Goal: Information Seeking & Learning: Find specific fact

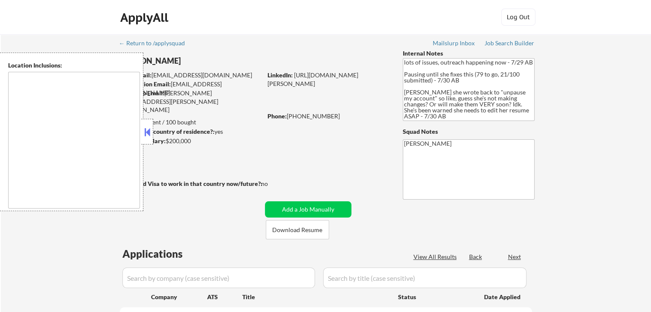
select select ""pending""
type textarea "[GEOGRAPHIC_DATA], [GEOGRAPHIC_DATA] [GEOGRAPHIC_DATA], [GEOGRAPHIC_DATA] [GEOG…"
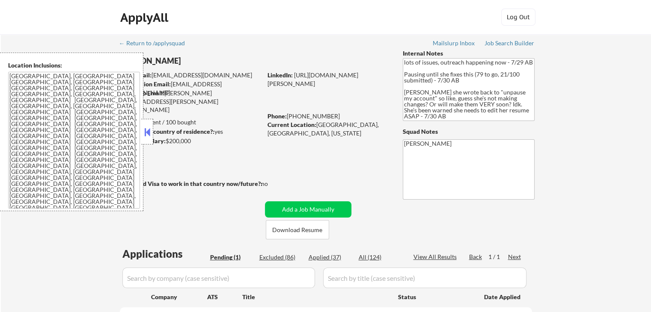
click at [148, 136] on button at bounding box center [147, 132] width 9 height 13
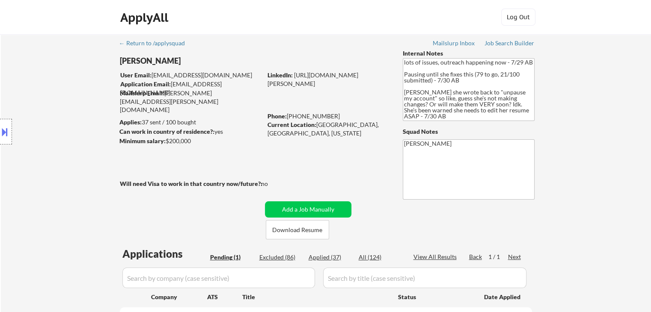
click at [35, 167] on div "Location Inclusions: [GEOGRAPHIC_DATA], [GEOGRAPHIC_DATA] [GEOGRAPHIC_DATA], [G…" at bounding box center [76, 132] width 153 height 159
click at [344, 158] on div "← Return to /applysquad Mailslurp Inbox Job Search Builder [PERSON_NAME] User E…" at bounding box center [326, 204] width 427 height 340
click at [344, 156] on div "← Return to /applysquad Mailslurp Inbox Job Search Builder [PERSON_NAME] User E…" at bounding box center [326, 204] width 427 height 340
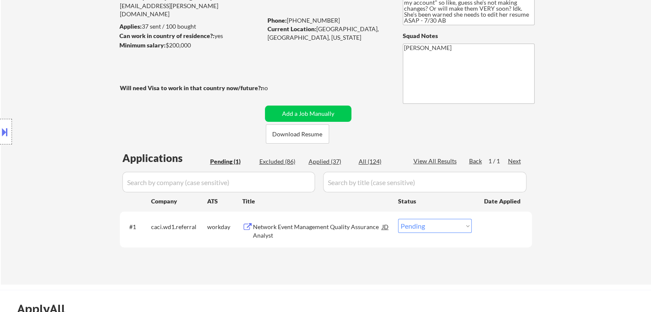
scroll to position [128, 0]
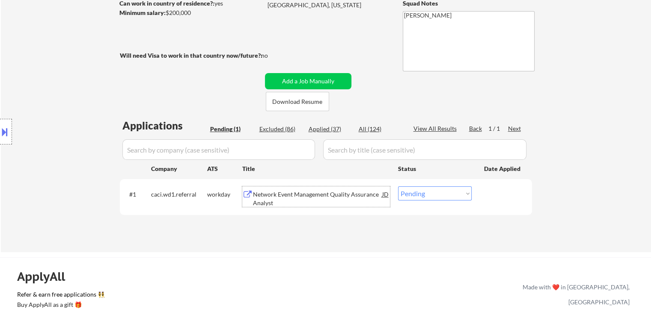
click at [289, 196] on div "Network Event Management Quality Assurance Analyst" at bounding box center [317, 198] width 129 height 17
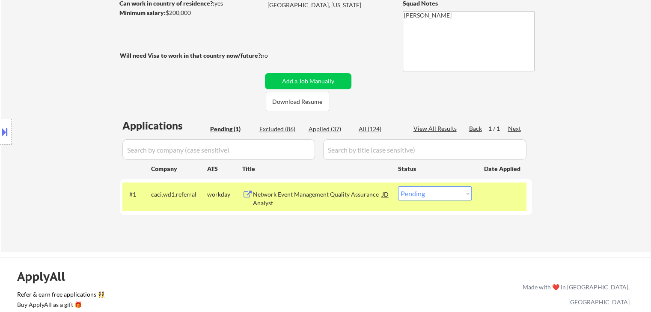
click at [87, 108] on div "Location Inclusions: [GEOGRAPHIC_DATA], [GEOGRAPHIC_DATA] [GEOGRAPHIC_DATA], [G…" at bounding box center [76, 132] width 153 height 159
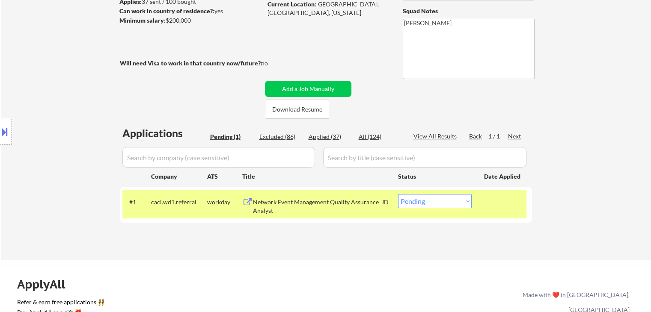
scroll to position [43, 0]
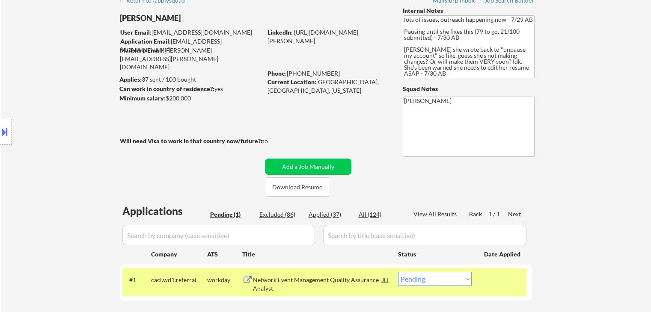
drag, startPoint x: 247, startPoint y: 133, endPoint x: 159, endPoint y: 128, distance: 87.4
click at [159, 128] on div "← Return to /applysquad Mailslurp Inbox Job Search Builder [PERSON_NAME] User E…" at bounding box center [326, 161] width 427 height 340
click at [225, 94] on div "Minimum salary: $200,000" at bounding box center [190, 98] width 143 height 9
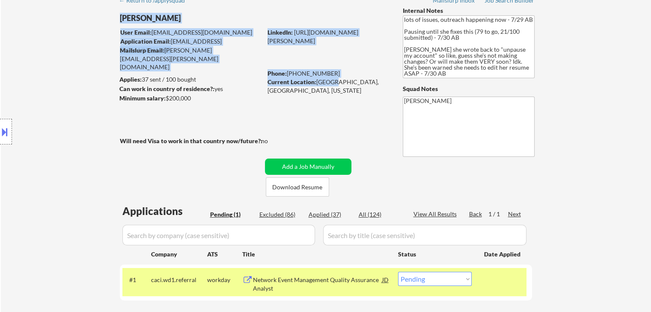
drag, startPoint x: 381, startPoint y: 87, endPoint x: 330, endPoint y: 85, distance: 51.4
click at [330, 85] on div "← Return to /applysquad Mailslurp Inbox Job Search Builder [PERSON_NAME] User E…" at bounding box center [326, 161] width 427 height 340
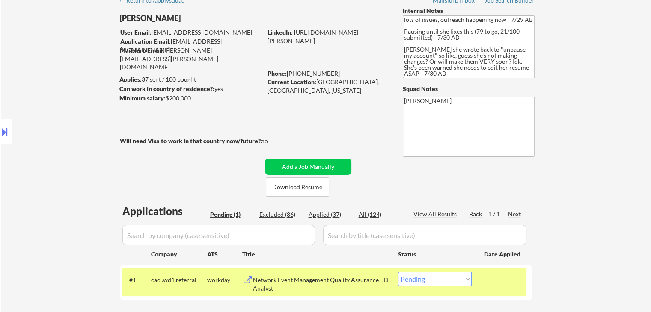
drag, startPoint x: 344, startPoint y: 124, endPoint x: 440, endPoint y: 66, distance: 112.4
click at [345, 123] on div "← Return to /applysquad Mailslurp Inbox Job Search Builder [PERSON_NAME] User E…" at bounding box center [326, 161] width 427 height 340
drag, startPoint x: 404, startPoint y: 49, endPoint x: 518, endPoint y: 72, distance: 116.3
click at [518, 72] on textarea "lots of issues, outreach happening now - 7/29 AB Pausing until she fixes this (…" at bounding box center [469, 46] width 132 height 63
click at [575, 76] on div "← Return to /applysquad Mailslurp Inbox Job Search Builder [PERSON_NAME] User E…" at bounding box center [326, 164] width 650 height 347
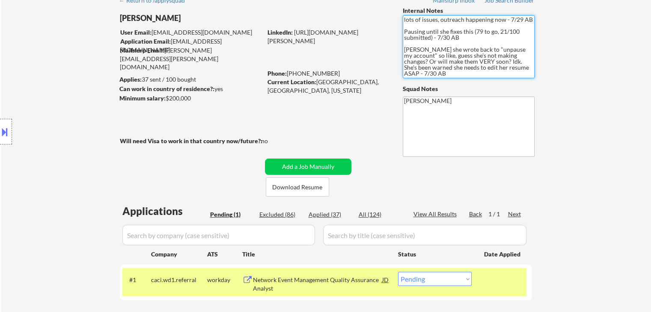
drag, startPoint x: 523, startPoint y: 69, endPoint x: 395, endPoint y: 52, distance: 128.2
click at [395, 52] on div "← Return to /applysquad Mailslurp Inbox Job Search Builder [PERSON_NAME] User E…" at bounding box center [326, 161] width 427 height 340
click at [610, 101] on div "← Return to /applysquad Mailslurp Inbox Job Search Builder [PERSON_NAME] User E…" at bounding box center [326, 164] width 650 height 347
drag, startPoint x: 508, startPoint y: 69, endPoint x: 396, endPoint y: 48, distance: 113.2
click at [396, 48] on div "← Return to /applysquad Mailslurp Inbox Job Search Builder [PERSON_NAME] User E…" at bounding box center [326, 161] width 427 height 340
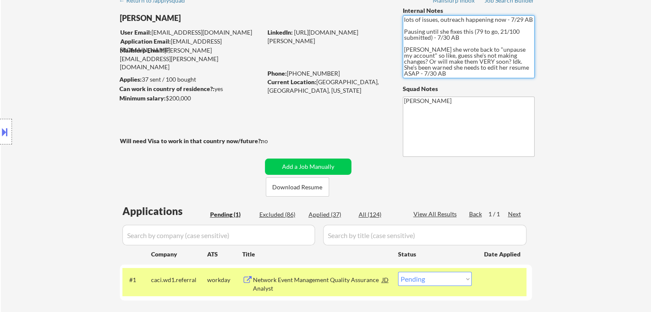
click at [594, 131] on div "← Return to /applysquad Mailslurp Inbox Job Search Builder [PERSON_NAME] User E…" at bounding box center [326, 164] width 650 height 347
drag, startPoint x: 515, startPoint y: 69, endPoint x: 398, endPoint y: 48, distance: 118.6
click at [398, 48] on div "← Return to /applysquad Mailslurp Inbox Job Search Builder [PERSON_NAME] User E…" at bounding box center [326, 161] width 427 height 340
click at [558, 66] on div "← Return to /applysquad Mailslurp Inbox Job Search Builder [PERSON_NAME] User E…" at bounding box center [326, 164] width 650 height 347
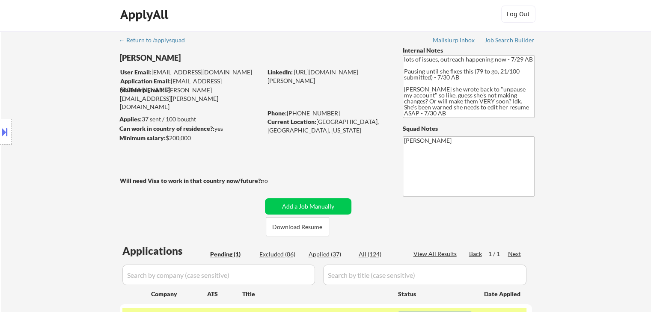
scroll to position [0, 0]
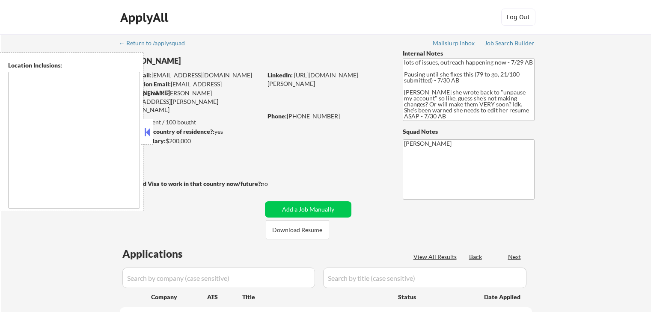
select select ""pending""
type textarea "[GEOGRAPHIC_DATA], [GEOGRAPHIC_DATA] [GEOGRAPHIC_DATA], [GEOGRAPHIC_DATA] [GEOG…"
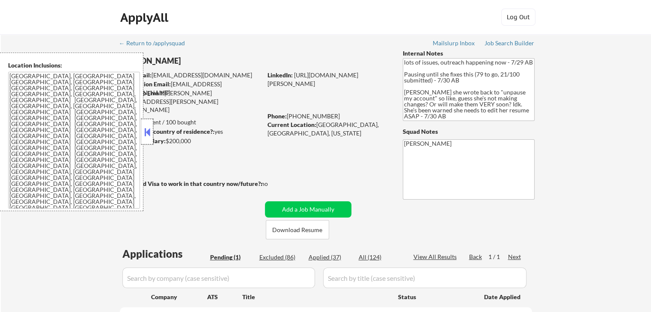
click at [149, 140] on div at bounding box center [147, 132] width 12 height 26
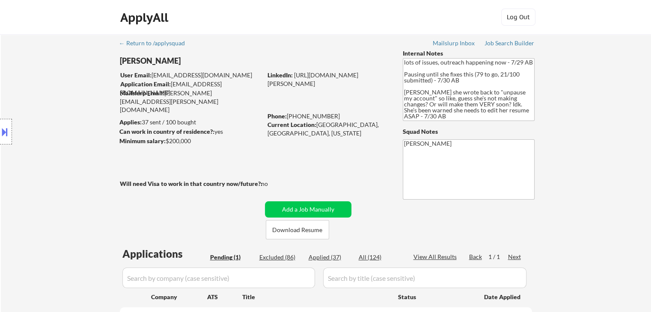
drag, startPoint x: 140, startPoint y: 136, endPoint x: 103, endPoint y: 131, distance: 37.6
click at [103, 131] on body "← Return to /applysquad Mailslurp Inbox Job Search Builder [PERSON_NAME] User E…" at bounding box center [325, 156] width 651 height 312
click at [77, 138] on div "Location Inclusions: [GEOGRAPHIC_DATA], [GEOGRAPHIC_DATA] [GEOGRAPHIC_DATA], [G…" at bounding box center [76, 132] width 153 height 159
drag, startPoint x: 193, startPoint y: 141, endPoint x: 164, endPoint y: 141, distance: 29.1
click at [164, 141] on div "Minimum salary: $200,000" at bounding box center [190, 141] width 143 height 9
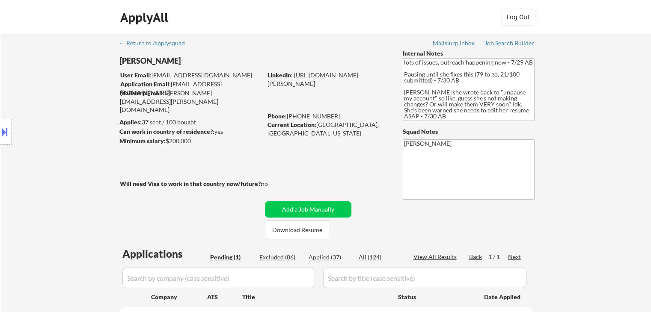
click at [61, 122] on div "Location Inclusions: [GEOGRAPHIC_DATA], [GEOGRAPHIC_DATA] [GEOGRAPHIC_DATA], [G…" at bounding box center [76, 132] width 153 height 159
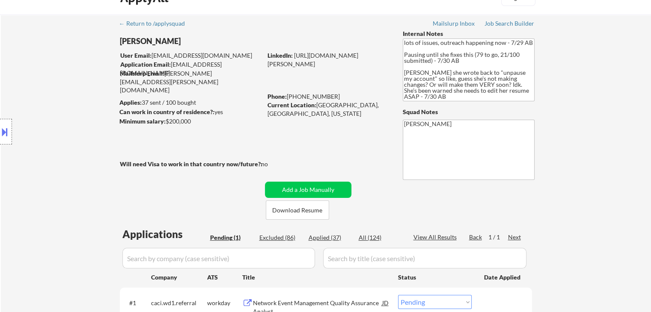
scroll to position [86, 0]
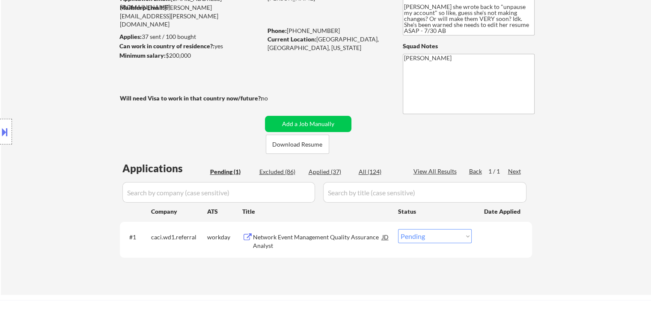
click at [84, 126] on div "Location Inclusions: [GEOGRAPHIC_DATA], [GEOGRAPHIC_DATA] [GEOGRAPHIC_DATA], [G…" at bounding box center [76, 132] width 153 height 159
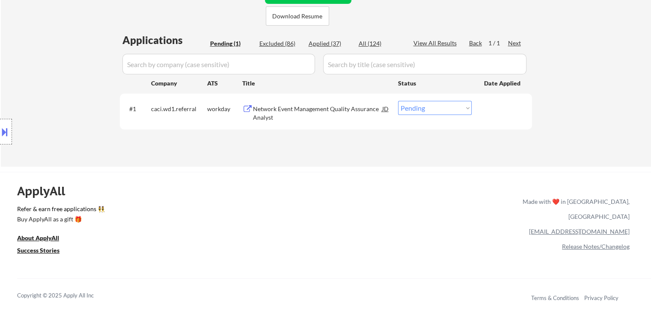
click at [84, 125] on div "Location Inclusions: [GEOGRAPHIC_DATA], [GEOGRAPHIC_DATA] [GEOGRAPHIC_DATA], [G…" at bounding box center [76, 132] width 153 height 159
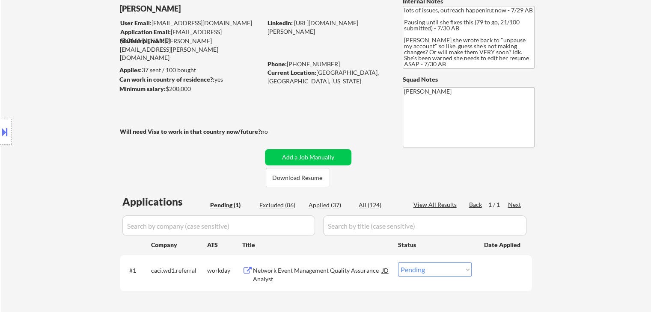
scroll to position [43, 0]
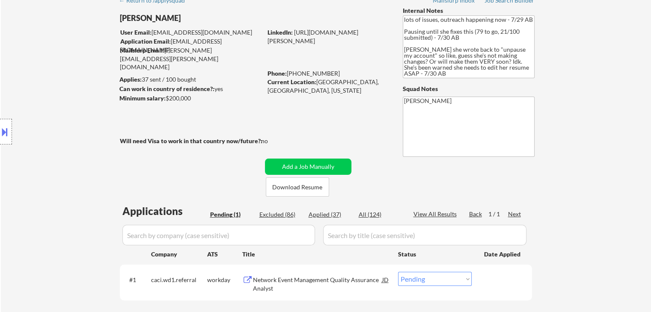
click at [84, 125] on div "Location Inclusions: [GEOGRAPHIC_DATA], [GEOGRAPHIC_DATA] [GEOGRAPHIC_DATA], [G…" at bounding box center [76, 132] width 153 height 159
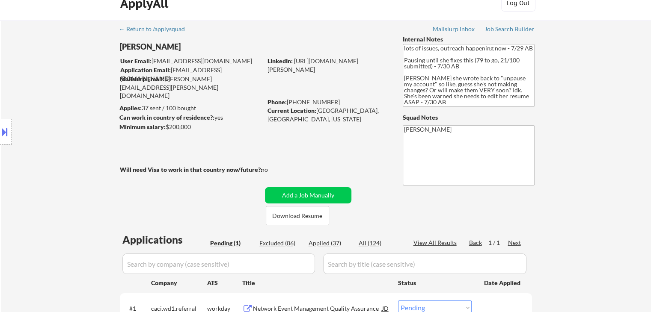
scroll to position [0, 0]
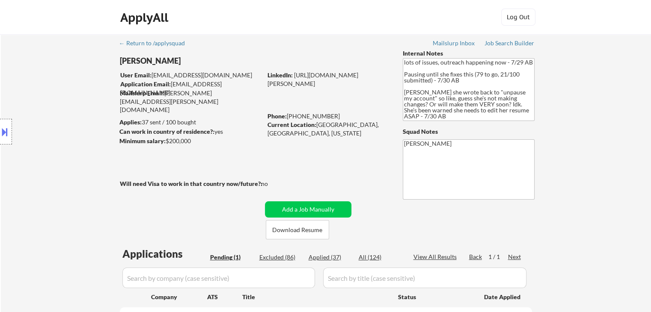
click at [84, 122] on div "Location Inclusions: [GEOGRAPHIC_DATA], [GEOGRAPHIC_DATA] [GEOGRAPHIC_DATA], [G…" at bounding box center [76, 132] width 153 height 159
drag, startPoint x: 192, startPoint y: 142, endPoint x: 163, endPoint y: 140, distance: 28.7
click at [163, 140] on div "Minimum salary: $200,000" at bounding box center [190, 141] width 143 height 9
drag, startPoint x: 265, startPoint y: 150, endPoint x: 336, endPoint y: 140, distance: 71.2
click at [265, 149] on div "← Return to /applysquad Mailslurp Inbox Job Search Builder [PERSON_NAME] User E…" at bounding box center [326, 204] width 427 height 340
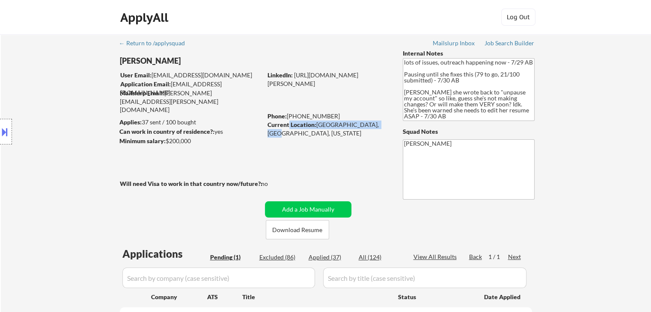
drag, startPoint x: 378, startPoint y: 127, endPoint x: 289, endPoint y: 128, distance: 89.5
click at [289, 128] on div "Current Location: [GEOGRAPHIC_DATA], [GEOGRAPHIC_DATA], [US_STATE]" at bounding box center [327, 129] width 121 height 17
drag, startPoint x: 307, startPoint y: 155, endPoint x: 553, endPoint y: 128, distance: 246.7
click at [310, 153] on div "← Return to /applysquad Mailslurp Inbox Job Search Builder [PERSON_NAME] User E…" at bounding box center [326, 204] width 427 height 340
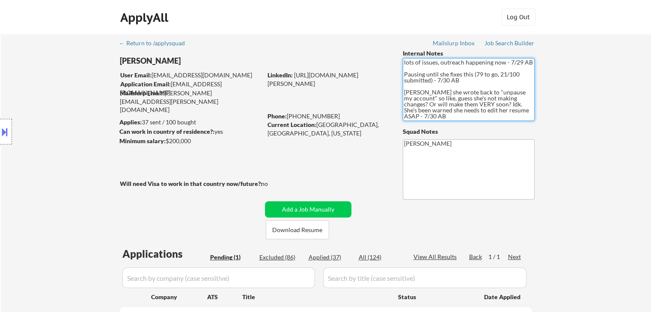
drag, startPoint x: 470, startPoint y: 108, endPoint x: 403, endPoint y: 65, distance: 79.8
click at [403, 65] on textarea "lots of issues, outreach happening now - 7/29 AB Pausing until she fixes this (…" at bounding box center [469, 89] width 132 height 63
click at [590, 115] on div "← Return to /applysquad Mailslurp Inbox Job Search Builder [PERSON_NAME] User E…" at bounding box center [326, 207] width 650 height 347
click at [521, 44] on div "Job Search Builder" at bounding box center [509, 43] width 50 height 6
click at [508, 43] on div "Job Search Builder" at bounding box center [509, 43] width 50 height 6
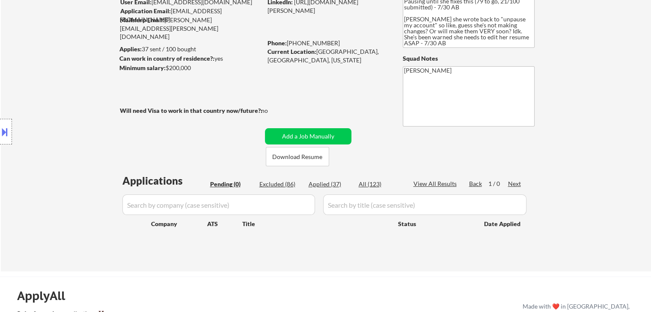
scroll to position [86, 0]
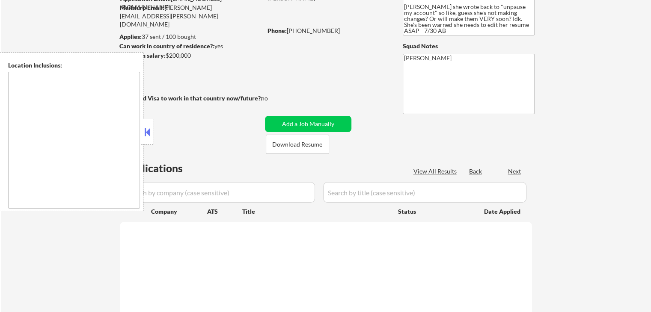
scroll to position [86, 0]
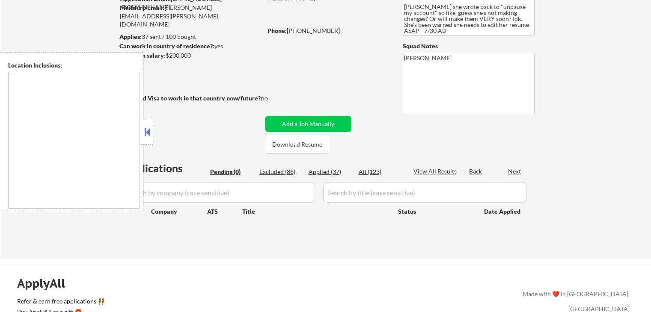
click at [146, 128] on button at bounding box center [147, 132] width 9 height 13
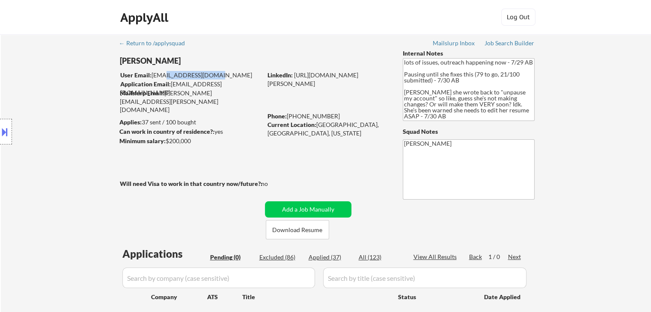
drag, startPoint x: 186, startPoint y: 77, endPoint x: 140, endPoint y: 83, distance: 46.6
click at [156, 77] on div "User Email: ldesouza23@gmail.com" at bounding box center [191, 75] width 142 height 9
click at [79, 104] on div "Location Inclusions: [GEOGRAPHIC_DATA], [GEOGRAPHIC_DATA] [GEOGRAPHIC_DATA], [G…" at bounding box center [76, 132] width 153 height 159
click at [68, 133] on div "Location Inclusions: [GEOGRAPHIC_DATA], [GEOGRAPHIC_DATA] [GEOGRAPHIC_DATA], [G…" at bounding box center [76, 132] width 153 height 159
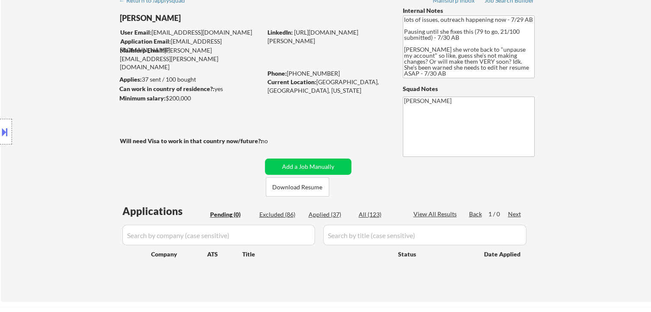
click at [66, 139] on div "Location Inclusions: [GEOGRAPHIC_DATA], [GEOGRAPHIC_DATA] [GEOGRAPHIC_DATA], [G…" at bounding box center [76, 132] width 153 height 159
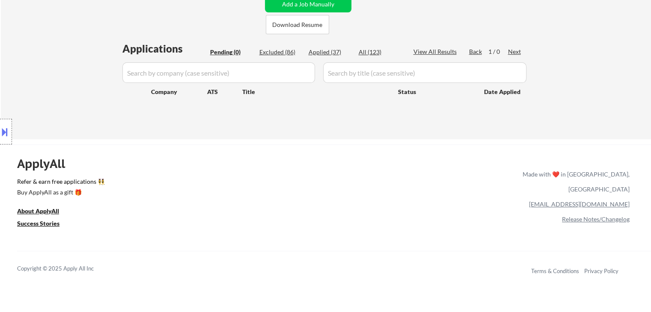
scroll to position [214, 0]
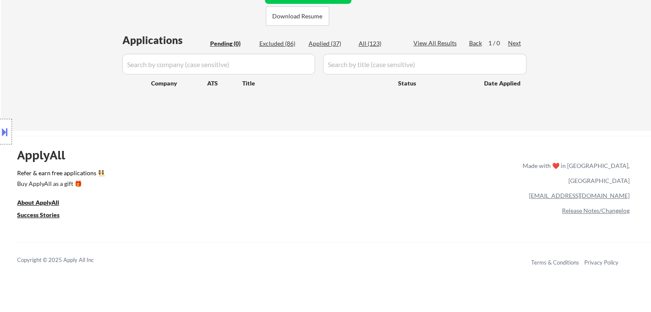
drag, startPoint x: 97, startPoint y: 182, endPoint x: 19, endPoint y: 175, distance: 78.2
click at [19, 175] on div "Location Inclusions: [GEOGRAPHIC_DATA], [GEOGRAPHIC_DATA] [GEOGRAPHIC_DATA], [G…" at bounding box center [76, 132] width 153 height 159
click at [56, 93] on div "Location Inclusions: [GEOGRAPHIC_DATA], [GEOGRAPHIC_DATA] [GEOGRAPHIC_DATA], [G…" at bounding box center [76, 132] width 153 height 159
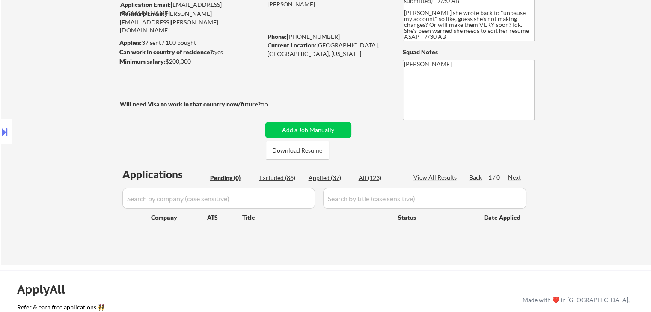
scroll to position [43, 0]
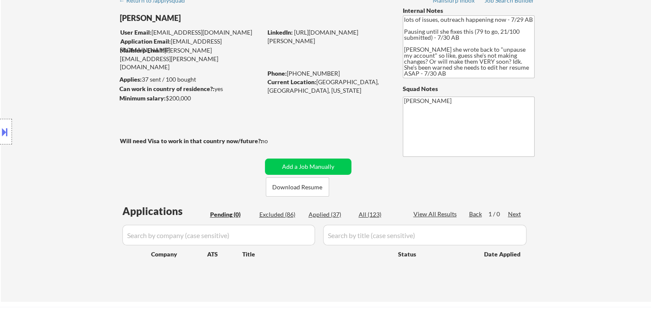
click at [57, 93] on div "Location Inclusions: [GEOGRAPHIC_DATA], [GEOGRAPHIC_DATA] [GEOGRAPHIC_DATA], [G…" at bounding box center [76, 132] width 153 height 159
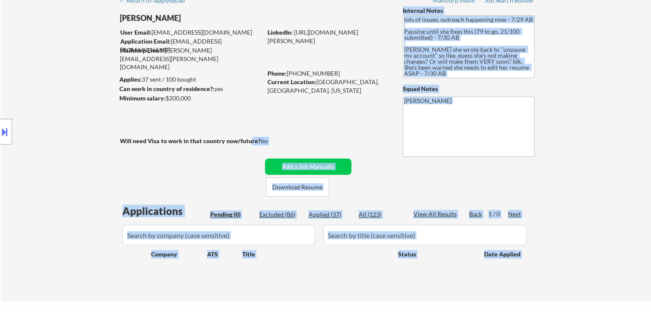
drag, startPoint x: 119, startPoint y: 139, endPoint x: 253, endPoint y: 141, distance: 133.5
click at [252, 141] on body "← Return to /applysquad Mailslurp Inbox Job Search Builder Lorraine DeSouza Use…" at bounding box center [325, 113] width 651 height 312
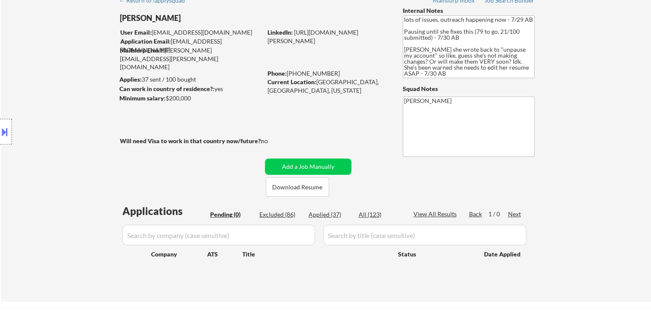
click at [312, 132] on div "← Return to /applysquad Mailslurp Inbox Job Search Builder Lorraine DeSouza Use…" at bounding box center [326, 143] width 427 height 304
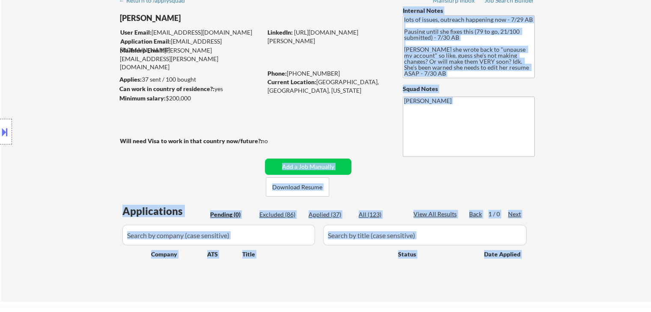
drag, startPoint x: 273, startPoint y: 141, endPoint x: 96, endPoint y: 140, distance: 177.2
click at [96, 140] on body "← Return to /applysquad Mailslurp Inbox Job Search Builder Lorraine DeSouza Use…" at bounding box center [325, 113] width 651 height 312
click at [96, 140] on div "Location Inclusions: [GEOGRAPHIC_DATA], [GEOGRAPHIC_DATA] [GEOGRAPHIC_DATA], [G…" at bounding box center [76, 132] width 153 height 159
drag, startPoint x: 163, startPoint y: 141, endPoint x: 207, endPoint y: 141, distance: 43.2
click at [207, 141] on body "← Return to /applysquad Mailslurp Inbox Job Search Builder Lorraine DeSouza Use…" at bounding box center [325, 113] width 651 height 312
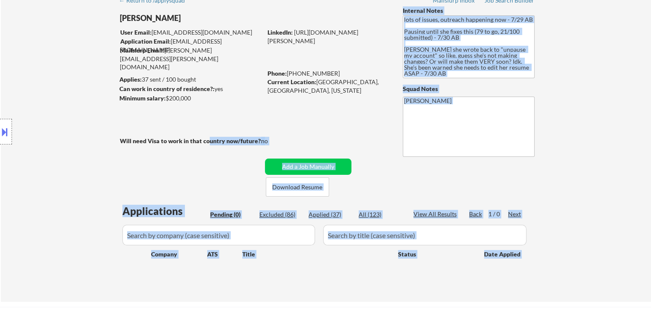
click at [214, 137] on strong "Will need Visa to work in that country now/future?:" at bounding box center [191, 140] width 143 height 7
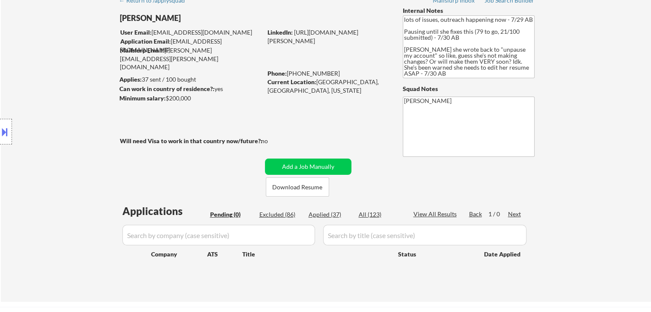
click at [193, 141] on strong "Will need Visa to work in that country now/future?:" at bounding box center [191, 140] width 143 height 7
drag, startPoint x: 193, startPoint y: 141, endPoint x: 244, endPoint y: 142, distance: 50.9
click at [244, 142] on strong "Will need Visa to work in that country now/future?:" at bounding box center [191, 140] width 143 height 7
click at [259, 142] on strong "Will need Visa to work in that country now/future?:" at bounding box center [191, 140] width 143 height 7
drag, startPoint x: 259, startPoint y: 142, endPoint x: 159, endPoint y: 137, distance: 99.4
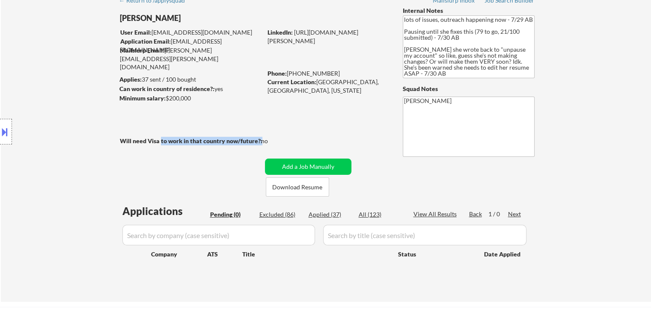
click at [159, 137] on strong "Will need Visa to work in that country now/future?:" at bounding box center [191, 140] width 143 height 7
drag, startPoint x: 133, startPoint y: 139, endPoint x: 152, endPoint y: 133, distance: 19.4
click at [147, 137] on div "Location Inclusions: [GEOGRAPHIC_DATA], [GEOGRAPHIC_DATA] [GEOGRAPHIC_DATA], [G…" at bounding box center [76, 132] width 153 height 159
click at [154, 115] on div "← Return to /applysquad Mailslurp Inbox Job Search Builder Lorraine DeSouza Use…" at bounding box center [326, 143] width 427 height 304
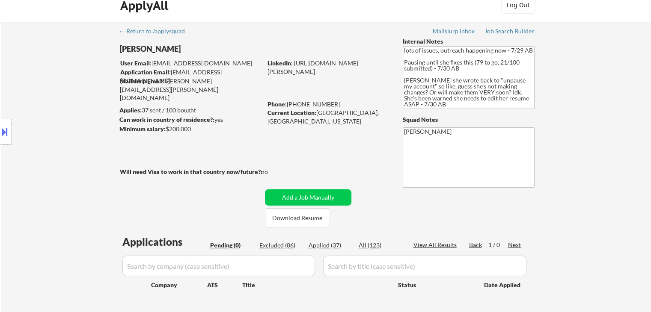
scroll to position [0, 0]
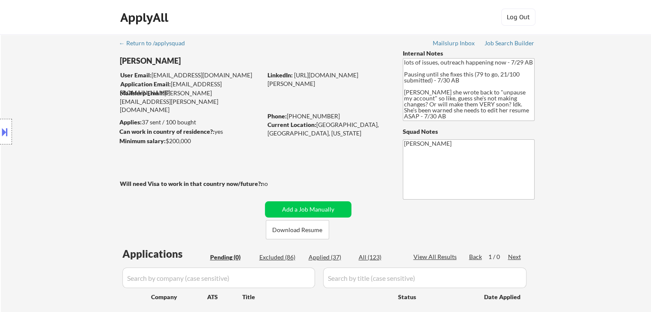
click at [80, 119] on div "Location Inclusions: [GEOGRAPHIC_DATA], [GEOGRAPHIC_DATA] [GEOGRAPHIC_DATA], [G…" at bounding box center [76, 132] width 153 height 159
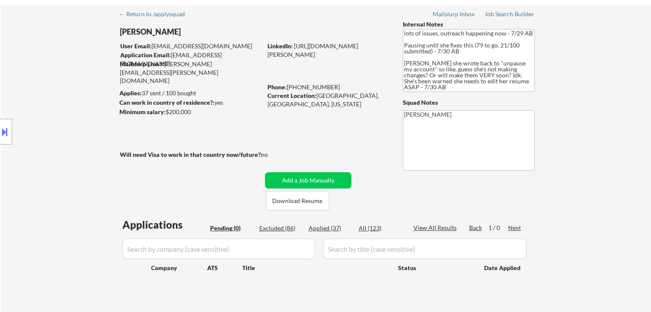
scroll to position [43, 0]
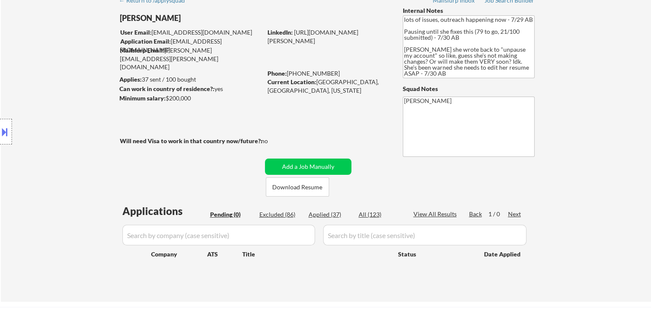
click at [71, 136] on div "Location Inclusions: [GEOGRAPHIC_DATA], [GEOGRAPHIC_DATA] [GEOGRAPHIC_DATA], [G…" at bounding box center [76, 132] width 153 height 159
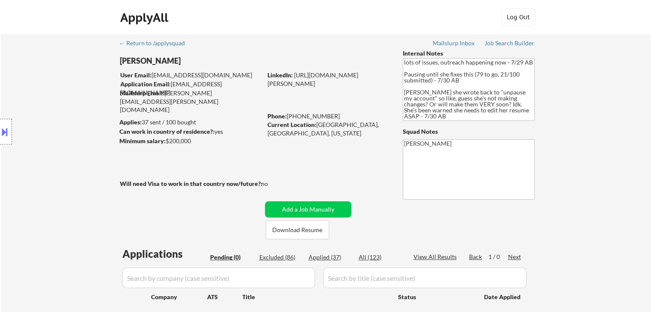
click at [71, 136] on div "Location Inclusions: [GEOGRAPHIC_DATA], [GEOGRAPHIC_DATA] [GEOGRAPHIC_DATA], [G…" at bounding box center [76, 132] width 153 height 159
drag, startPoint x: 247, startPoint y: 92, endPoint x: 165, endPoint y: 95, distance: 82.2
click at [165, 95] on div "Mailslurp Email: lorraine.desouza@mailflux.com" at bounding box center [191, 101] width 142 height 25
click at [70, 91] on div "Location Inclusions: [GEOGRAPHIC_DATA], [GEOGRAPHIC_DATA] [GEOGRAPHIC_DATA], [G…" at bounding box center [76, 132] width 153 height 159
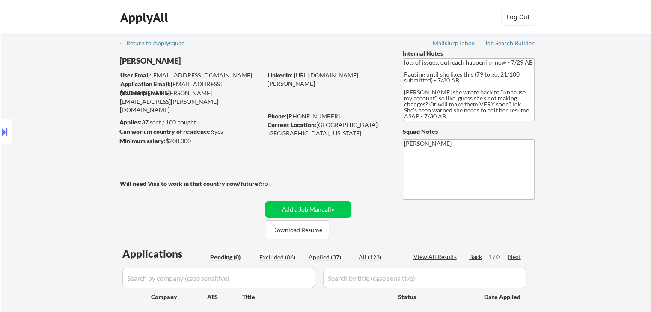
click at [70, 92] on div "Location Inclusions: [GEOGRAPHIC_DATA], [GEOGRAPHIC_DATA] [GEOGRAPHIC_DATA], [G…" at bounding box center [76, 132] width 153 height 159
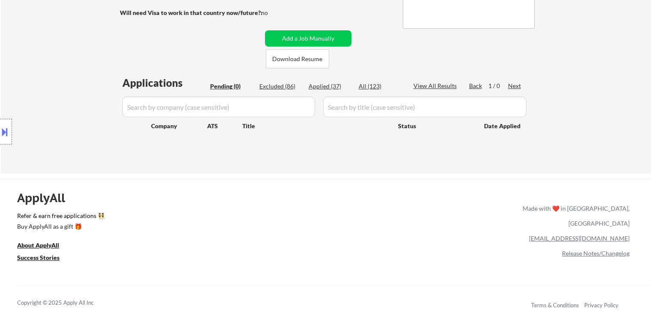
click at [83, 117] on div "Location Inclusions: [GEOGRAPHIC_DATA], [GEOGRAPHIC_DATA] [GEOGRAPHIC_DATA], [G…" at bounding box center [76, 132] width 153 height 159
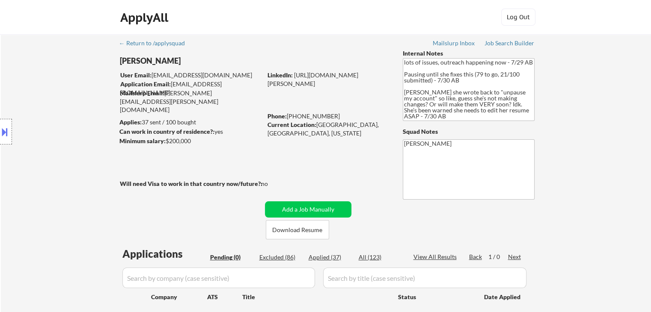
click at [99, 147] on div "Location Inclusions: [GEOGRAPHIC_DATA], [GEOGRAPHIC_DATA] [GEOGRAPHIC_DATA], [G…" at bounding box center [76, 132] width 153 height 159
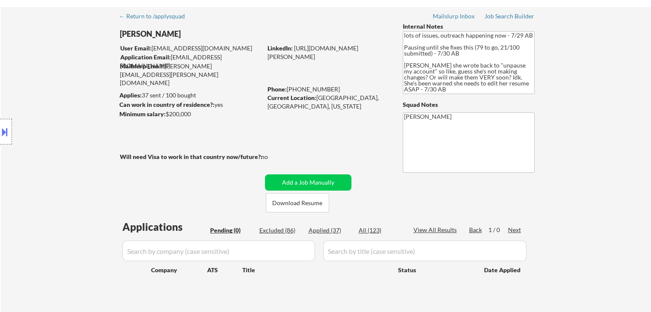
scroll to position [86, 0]
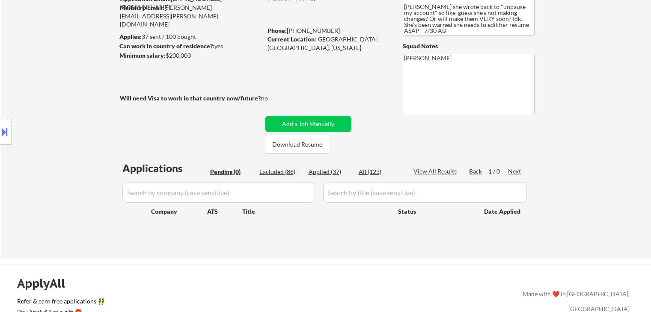
click at [99, 148] on div "Location Inclusions: [GEOGRAPHIC_DATA], [GEOGRAPHIC_DATA] [GEOGRAPHIC_DATA], [G…" at bounding box center [76, 132] width 153 height 159
click at [68, 111] on div "Location Inclusions: [GEOGRAPHIC_DATA], [GEOGRAPHIC_DATA] [GEOGRAPHIC_DATA], [G…" at bounding box center [76, 132] width 153 height 159
click at [69, 111] on div "Location Inclusions: [GEOGRAPHIC_DATA], [GEOGRAPHIC_DATA] [GEOGRAPHIC_DATA], [G…" at bounding box center [76, 132] width 153 height 159
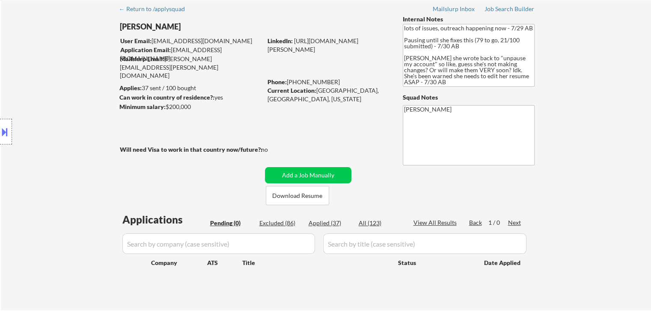
scroll to position [0, 0]
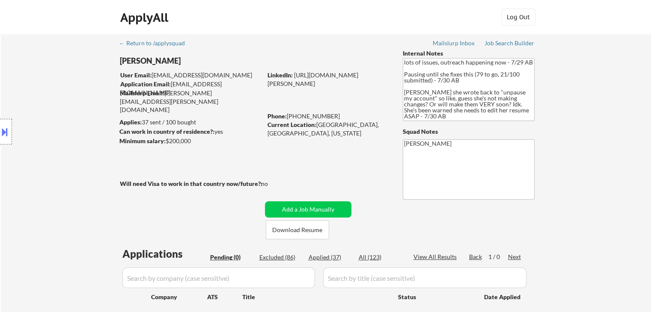
click at [71, 112] on div "Location Inclusions: [GEOGRAPHIC_DATA], [GEOGRAPHIC_DATA] [GEOGRAPHIC_DATA], [G…" at bounding box center [76, 132] width 153 height 159
click at [92, 153] on div "Location Inclusions: [GEOGRAPHIC_DATA], [GEOGRAPHIC_DATA] [GEOGRAPHIC_DATA], [G…" at bounding box center [76, 132] width 153 height 159
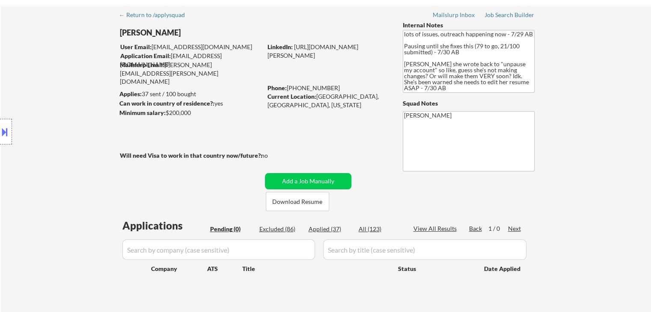
scroll to position [43, 0]
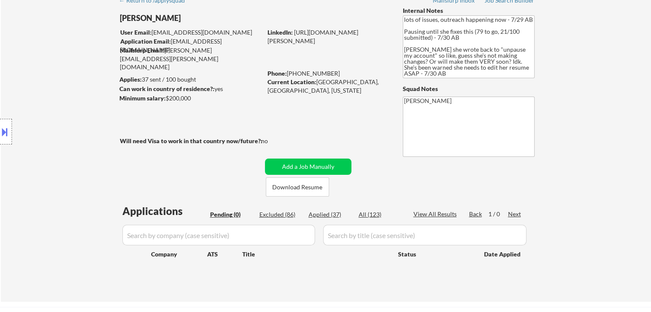
click at [92, 152] on div "Location Inclusions: [GEOGRAPHIC_DATA], [GEOGRAPHIC_DATA] [GEOGRAPHIC_DATA], [G…" at bounding box center [76, 132] width 153 height 159
click at [91, 152] on div "Location Inclusions: [GEOGRAPHIC_DATA], [GEOGRAPHIC_DATA] [GEOGRAPHIC_DATA], [G…" at bounding box center [76, 132] width 153 height 159
click at [79, 177] on div "Location Inclusions: [GEOGRAPHIC_DATA], [GEOGRAPHIC_DATA] [GEOGRAPHIC_DATA], [G…" at bounding box center [76, 132] width 153 height 159
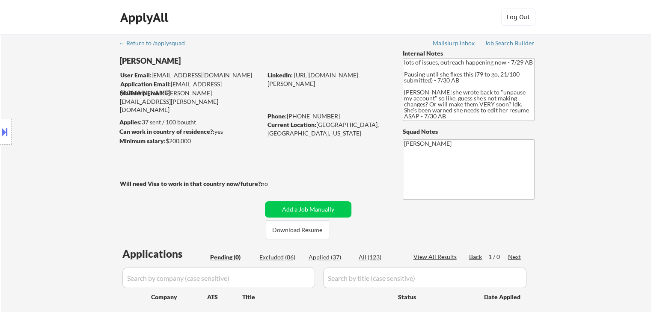
click at [77, 177] on div "Location Inclusions: [GEOGRAPHIC_DATA], [GEOGRAPHIC_DATA] [GEOGRAPHIC_DATA], [G…" at bounding box center [76, 132] width 153 height 159
click at [77, 178] on div "Location Inclusions: [GEOGRAPHIC_DATA], [GEOGRAPHIC_DATA] [GEOGRAPHIC_DATA], [G…" at bounding box center [76, 132] width 153 height 159
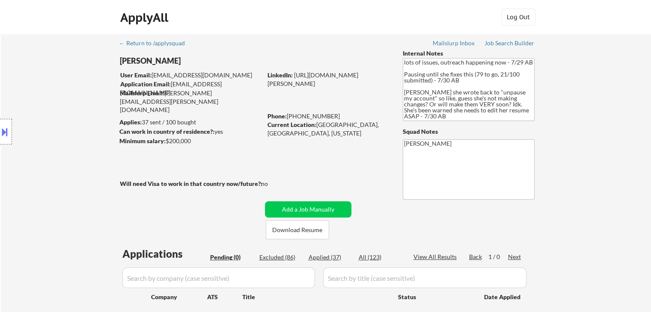
click at [78, 179] on div "Location Inclusions: [GEOGRAPHIC_DATA], [GEOGRAPHIC_DATA] [GEOGRAPHIC_DATA], [G…" at bounding box center [76, 132] width 153 height 159
click at [79, 180] on div "Location Inclusions: [GEOGRAPHIC_DATA], [GEOGRAPHIC_DATA] [GEOGRAPHIC_DATA], [G…" at bounding box center [76, 132] width 153 height 159
click at [94, 191] on div "Location Inclusions: [GEOGRAPHIC_DATA], [GEOGRAPHIC_DATA] [GEOGRAPHIC_DATA], [G…" at bounding box center [76, 132] width 153 height 159
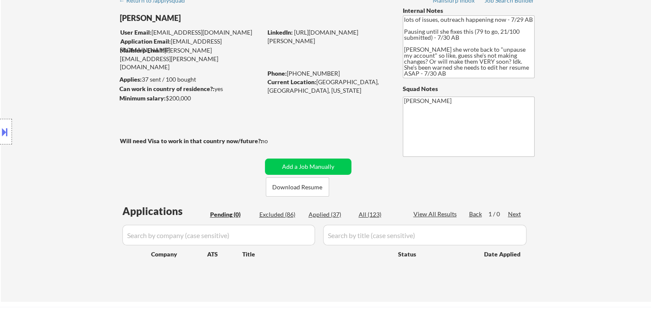
click at [82, 187] on div "Location Inclusions: [GEOGRAPHIC_DATA], [GEOGRAPHIC_DATA] [GEOGRAPHIC_DATA], [G…" at bounding box center [76, 132] width 153 height 159
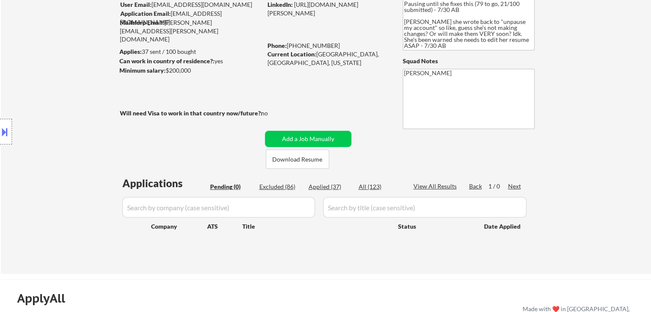
scroll to position [86, 0]
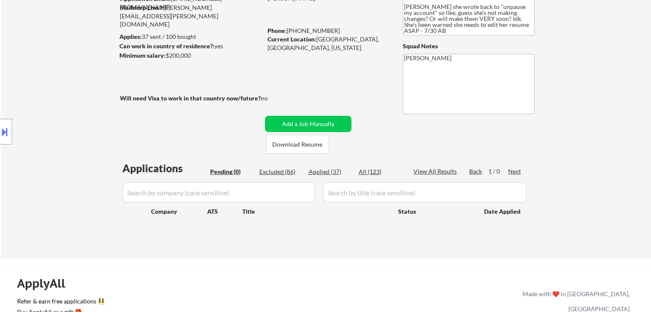
click at [82, 187] on div "Location Inclusions: [GEOGRAPHIC_DATA], [GEOGRAPHIC_DATA] [GEOGRAPHIC_DATA], [G…" at bounding box center [76, 132] width 153 height 159
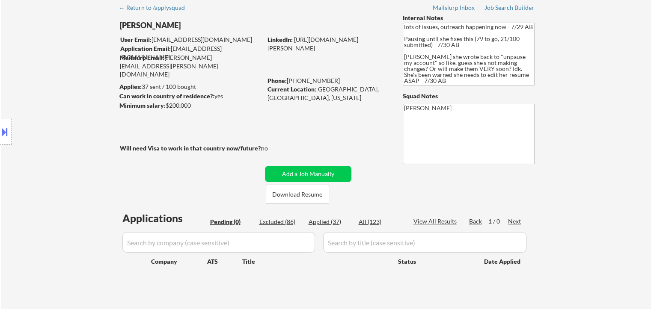
scroll to position [0, 0]
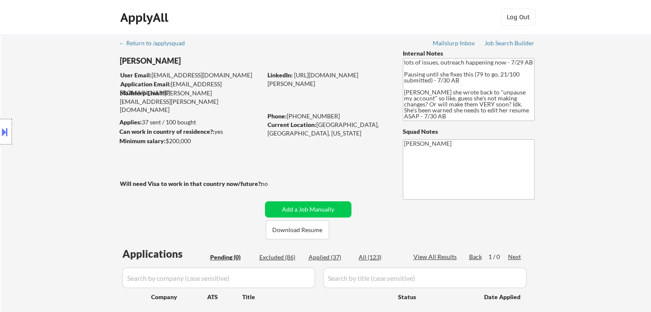
click at [50, 156] on div "Location Inclusions: [GEOGRAPHIC_DATA], [GEOGRAPHIC_DATA] [GEOGRAPHIC_DATA], [G…" at bounding box center [76, 132] width 153 height 159
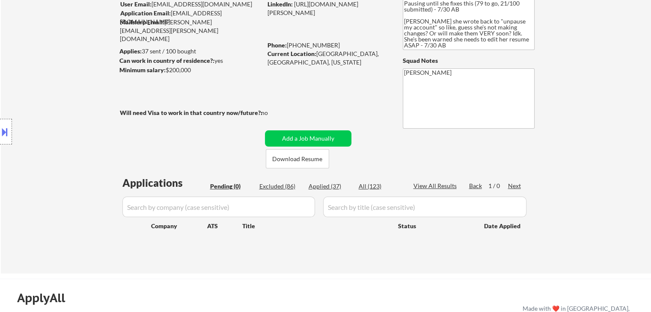
scroll to position [86, 0]
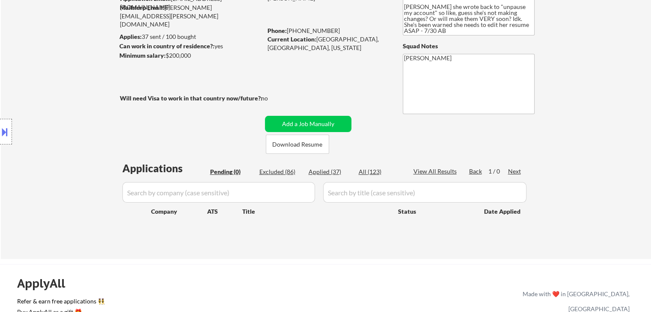
click at [50, 158] on div "Location Inclusions: [GEOGRAPHIC_DATA], [GEOGRAPHIC_DATA] [GEOGRAPHIC_DATA], [G…" at bounding box center [76, 132] width 153 height 159
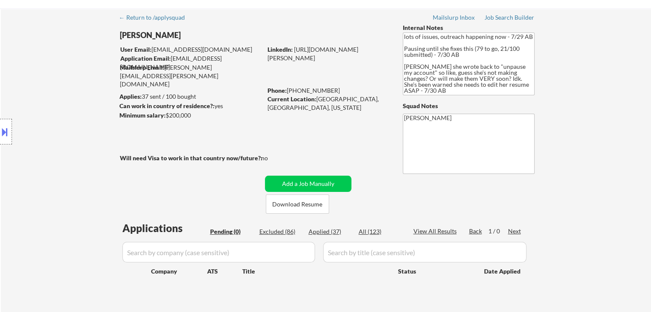
scroll to position [0, 0]
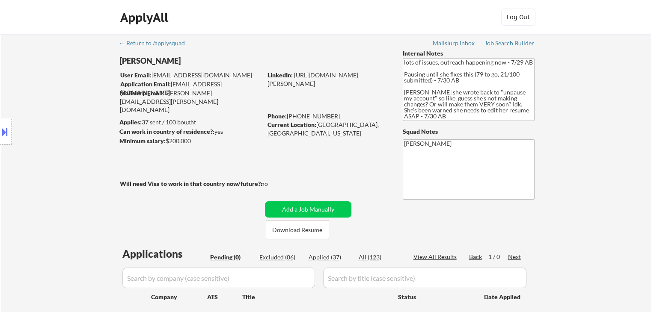
click at [34, 65] on div "Location Inclusions: [GEOGRAPHIC_DATA], [GEOGRAPHIC_DATA] [GEOGRAPHIC_DATA], [G…" at bounding box center [76, 132] width 153 height 159
